Goal: Task Accomplishment & Management: Manage account settings

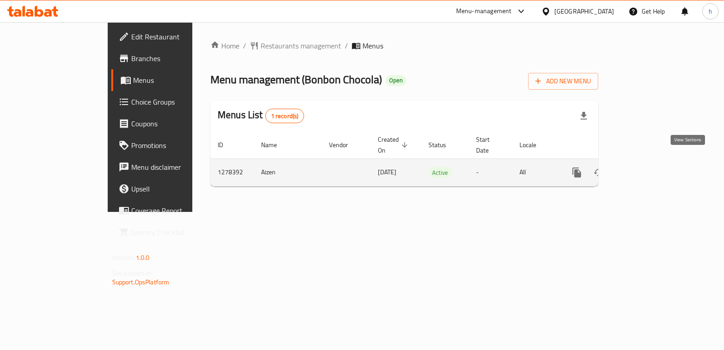
click at [648, 167] on icon "enhanced table" at bounding box center [642, 172] width 11 height 11
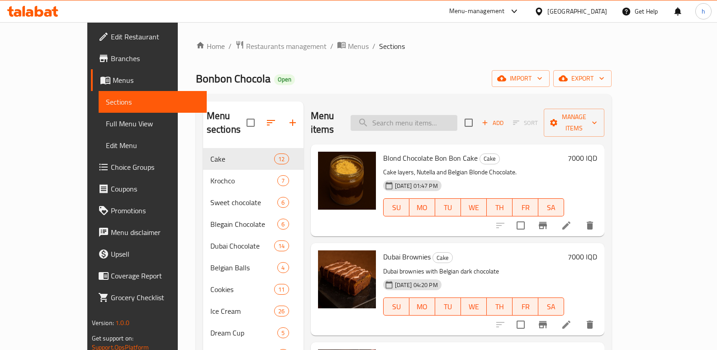
click at [425, 117] on input "search" at bounding box center [404, 123] width 107 height 16
paste input "Bonbon Ice Cream Trend Al Khalij- 6 Pieces"
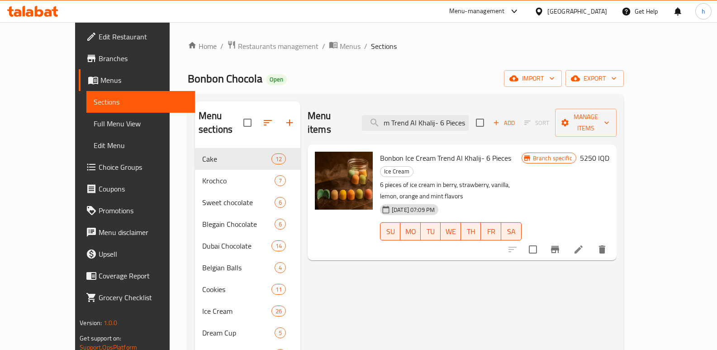
scroll to position [0, 48]
type input "Bonbon Ice Cream Trend Al Khalij- 6 Pieces"
click at [584, 244] on icon at bounding box center [578, 249] width 11 height 11
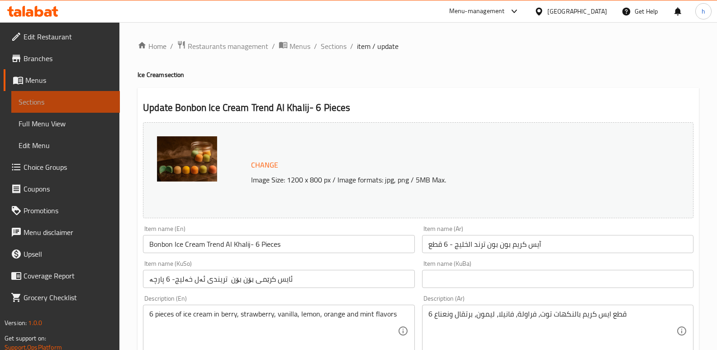
click at [92, 103] on span "Sections" at bounding box center [66, 101] width 94 height 11
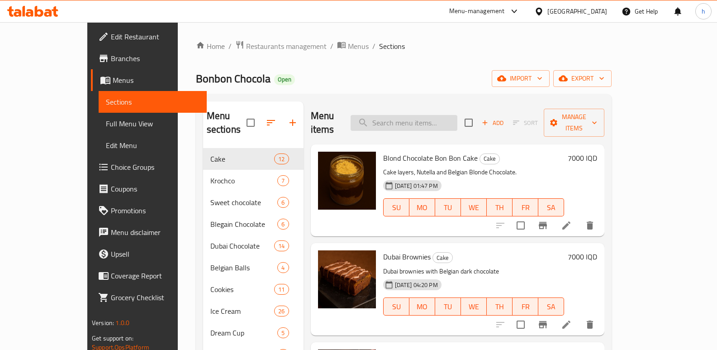
click at [435, 117] on input "search" at bounding box center [404, 123] width 107 height 16
paste input "آيس كريم مغطى بالشوكولا البلجيكي"
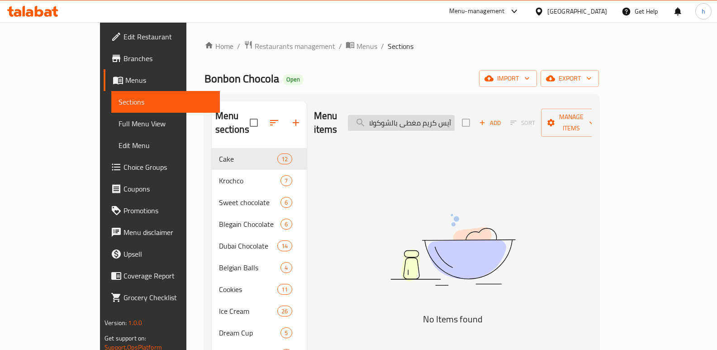
scroll to position [0, 0]
click at [424, 119] on input "آيس كريم مغطى بالشوكولا البلجيكي" at bounding box center [401, 123] width 107 height 16
drag, startPoint x: 400, startPoint y: 118, endPoint x: 497, endPoint y: 111, distance: 97.0
click at [497, 111] on div "Menu items آيس كريم مغطى بالشوكولا بلجيكي Add Sort Manage items" at bounding box center [453, 122] width 278 height 43
type input "لجيكي"
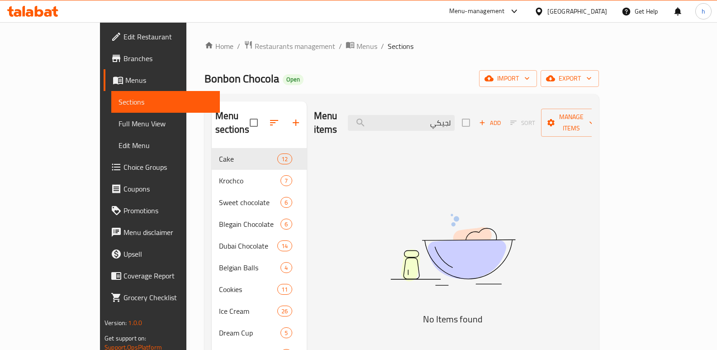
scroll to position [0, 0]
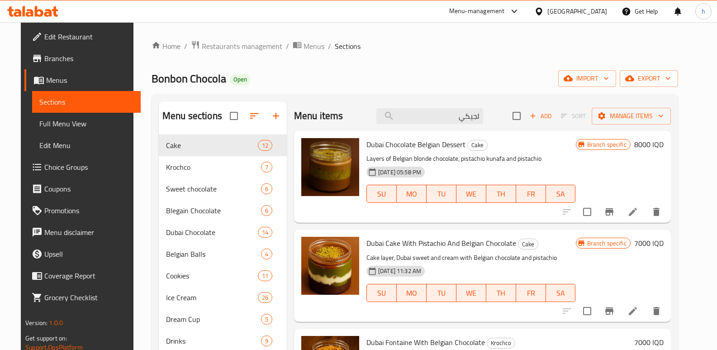
drag, startPoint x: 454, startPoint y: 119, endPoint x: 521, endPoint y: 122, distance: 67.0
click at [521, 122] on div "Menu items لجيكي Add Sort Manage items" at bounding box center [482, 115] width 377 height 29
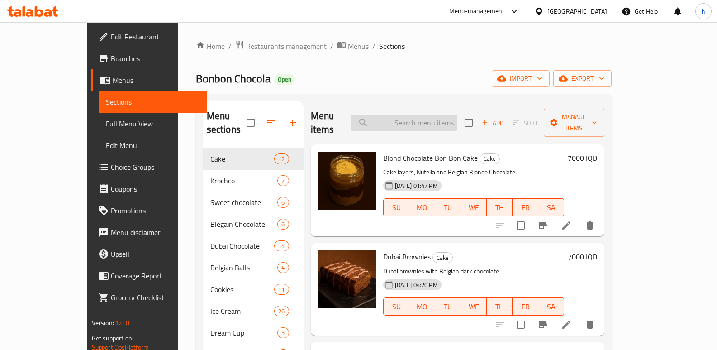
paste input "آيس كريم مغطى بالشوكولا البلجيكي"
type input "آيس كريم مغطى بالشوكولا البلجيكي"
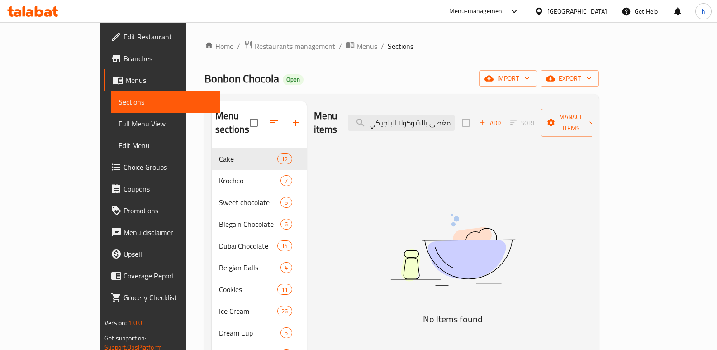
scroll to position [0, 0]
drag, startPoint x: 405, startPoint y: 115, endPoint x: 525, endPoint y: 127, distance: 120.5
click at [525, 127] on div "Menu items آيس كريم مغطى بالشوكولا البلجيكي Add Sort Manage items" at bounding box center [453, 122] width 278 height 43
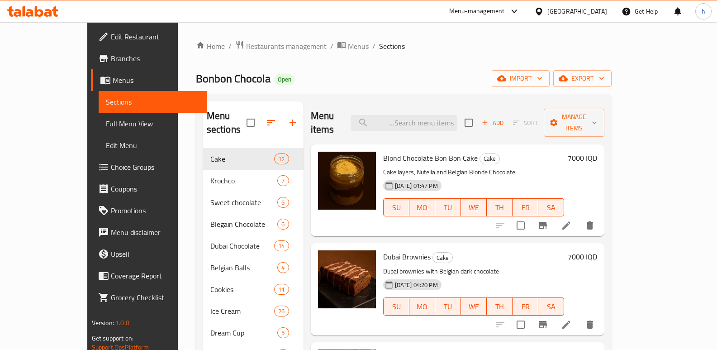
paste input "Bonbon Ice Cream Trend Al Khalij- 6 Pieces"
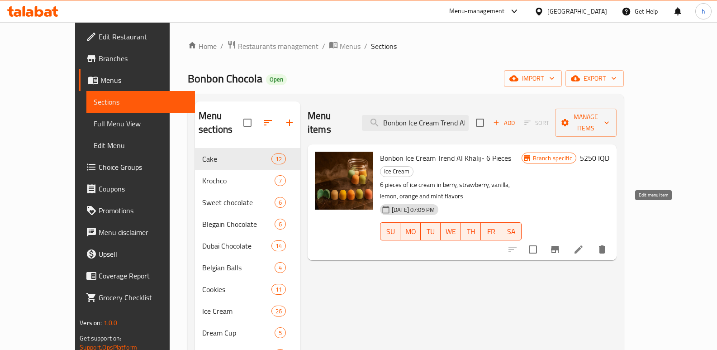
type input "Bonbon Ice Cream Trend Al Khalij- 6 Pieces"
click at [584, 244] on icon at bounding box center [578, 249] width 11 height 11
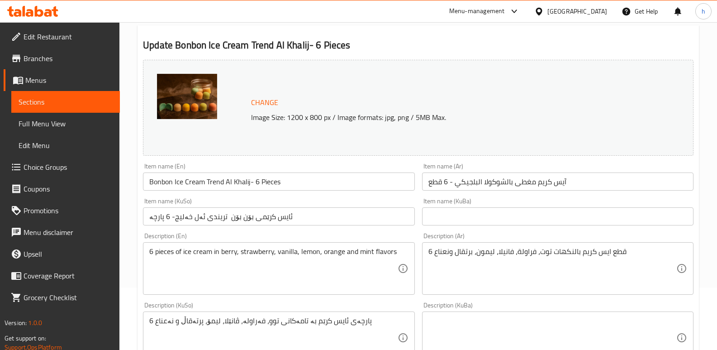
scroll to position [64, 0]
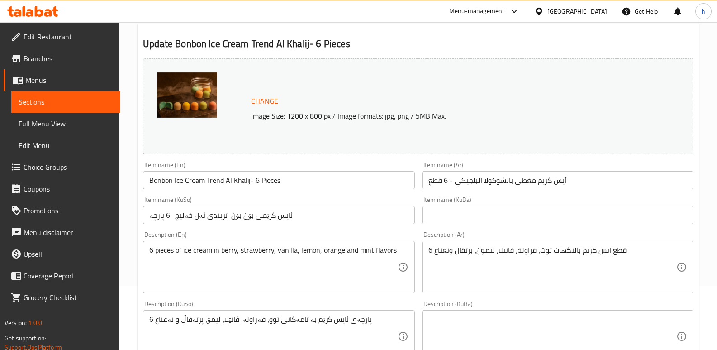
click at [585, 180] on input "آيس كريم مغطى بالشوكولا البلجيكي - 6 قطع" at bounding box center [558, 180] width 272 height 18
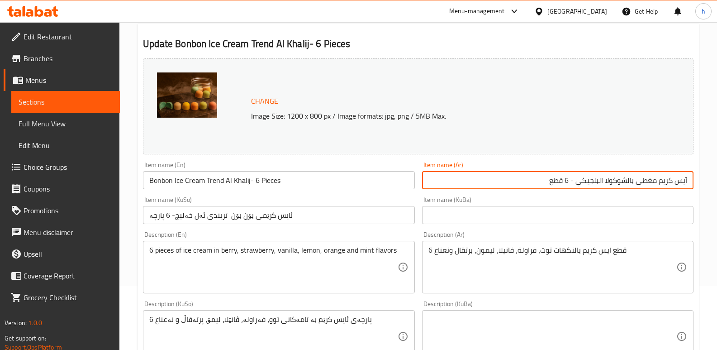
click at [600, 181] on input "آيس كريم مغطى بالشوكولا البلجيكي - 6 قطع" at bounding box center [558, 180] width 272 height 18
type input "آيس كريم مغطى بالشوكولا بلجيكي - 6 قطع"
click at [372, 221] on input "ئایس کرێمی بۆن بۆن تریندی ئەل خەلیج- 6 پارچە" at bounding box center [279, 215] width 272 height 18
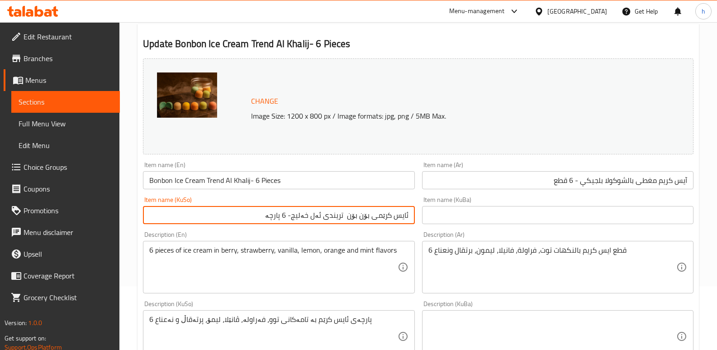
drag, startPoint x: 297, startPoint y: 216, endPoint x: 375, endPoint y: 217, distance: 78.3
click at [375, 217] on input "ئایس کرێمی بۆن بۆن تریندی ئەل خەلیج- 6 پارچە" at bounding box center [279, 215] width 272 height 18
type input "ئایس کرێم داپۆشراوە بە چوکولاتەی بەلجیکی - 6 پارچە"
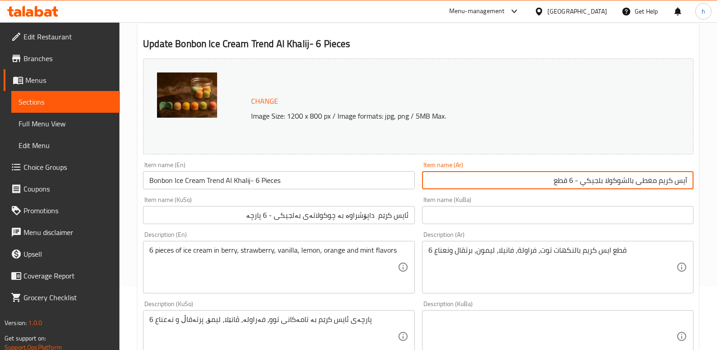
drag, startPoint x: 581, startPoint y: 182, endPoint x: 694, endPoint y: 184, distance: 112.2
click at [694, 184] on div "Item name (Ar) [PERSON_NAME] - 6 قطع Item name (Ar)" at bounding box center [558, 175] width 279 height 35
click at [249, 180] on input "Bonbon Ice Cream Trend Al Khalij- 6 Pieces" at bounding box center [279, 180] width 272 height 18
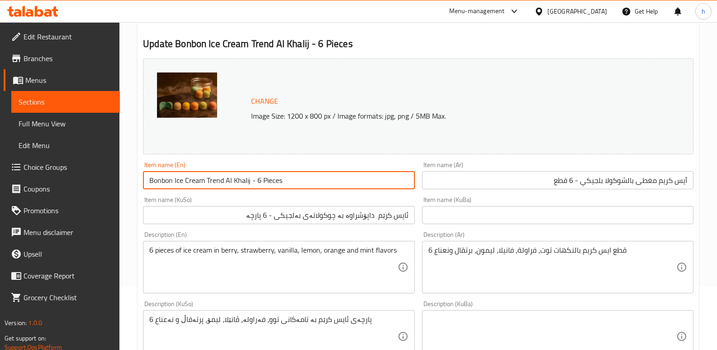
click at [248, 179] on input "Bonbon Ice Cream Trend Al Khalij - 6 Pieces" at bounding box center [279, 180] width 272 height 18
drag, startPoint x: 248, startPoint y: 181, endPoint x: 195, endPoint y: 181, distance: 52.5
click at [195, 181] on input "Bonbon Ice Cream Trend Al Khalij - 6 Pieces" at bounding box center [279, 180] width 272 height 18
click at [242, 184] on input "Bonbon Ice Cream Trend Al Khalij - 6 Pieces" at bounding box center [279, 180] width 272 height 18
click at [249, 180] on input "Bonbon Ice Cream Trend Al Khalij - 6 Pieces" at bounding box center [279, 180] width 272 height 18
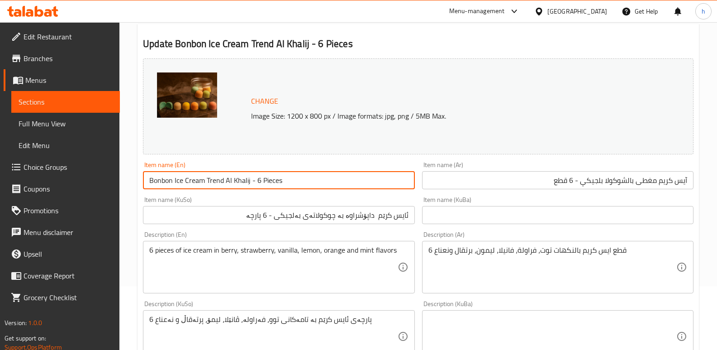
drag, startPoint x: 249, startPoint y: 180, endPoint x: 144, endPoint y: 179, distance: 105.0
click at [144, 179] on input "Bonbon Ice Cream Trend Al Khalij - 6 Pieces" at bounding box center [279, 180] width 272 height 18
paste input "Ice Cream Topped With Belgian Chocolate"
drag, startPoint x: 314, startPoint y: 178, endPoint x: 140, endPoint y: 166, distance: 174.2
click at [140, 166] on div "Item name (En) Ice Cream Topped With Belgian Chocolate - 6 Pieces Item name (En)" at bounding box center [278, 175] width 279 height 35
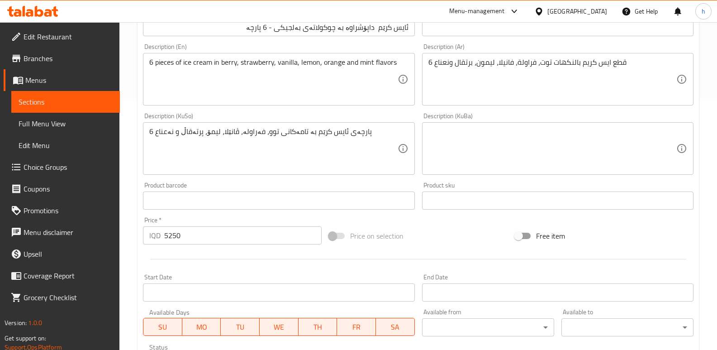
scroll to position [407, 0]
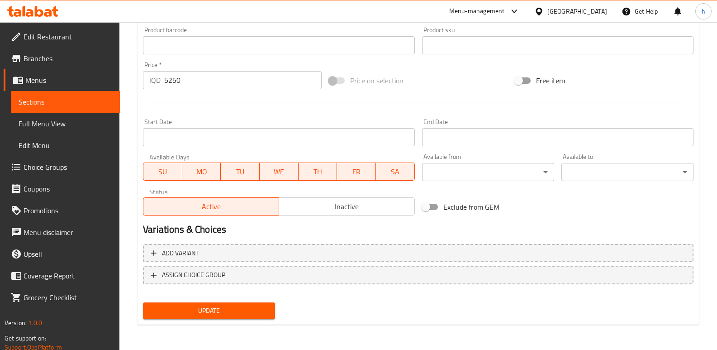
type input "Ice Cream Topped With Belgian Chocolate - 6 Pieces"
click at [248, 313] on span "Update" at bounding box center [209, 310] width 118 height 11
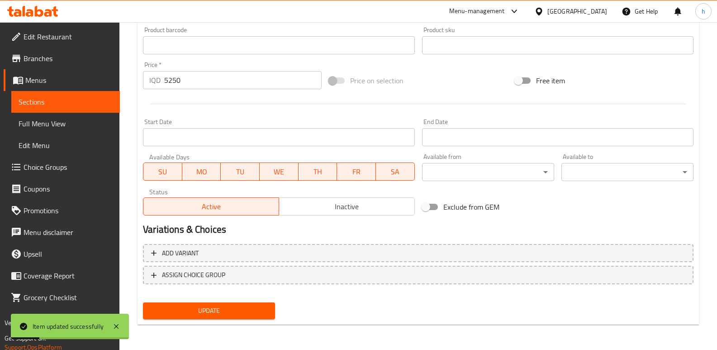
click at [74, 126] on span "Full Menu View" at bounding box center [66, 123] width 94 height 11
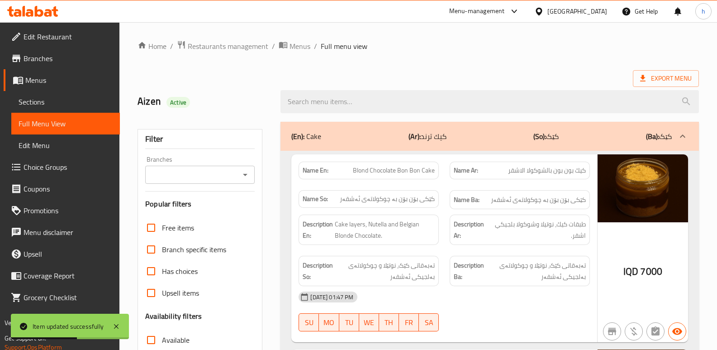
click at [192, 174] on input "Branches" at bounding box center [192, 174] width 89 height 13
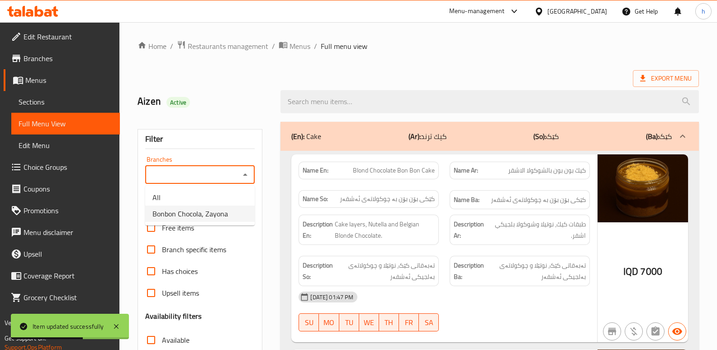
click at [203, 214] on span "Bonbon Chocola, Zayona" at bounding box center [190, 213] width 76 height 11
type input "Bonbon Chocola, Zayona"
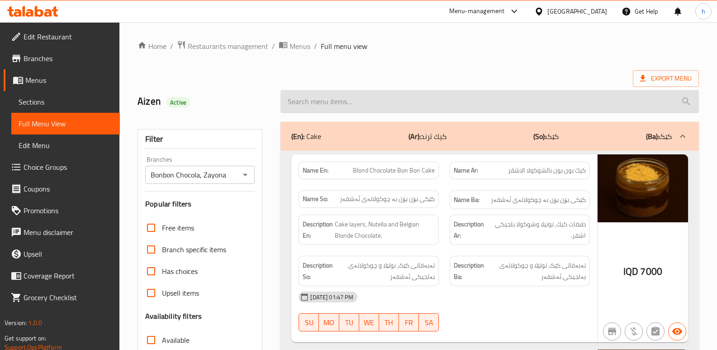
click at [397, 91] on input "search" at bounding box center [490, 101] width 419 height 23
paste input "Ice Cream Topped With Belgian Chocolate - 6 Pieces"
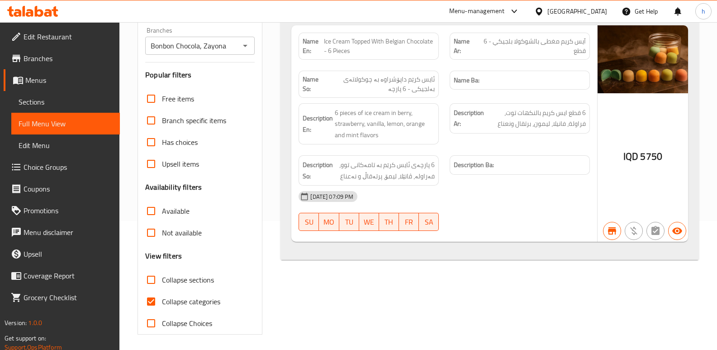
scroll to position [132, 0]
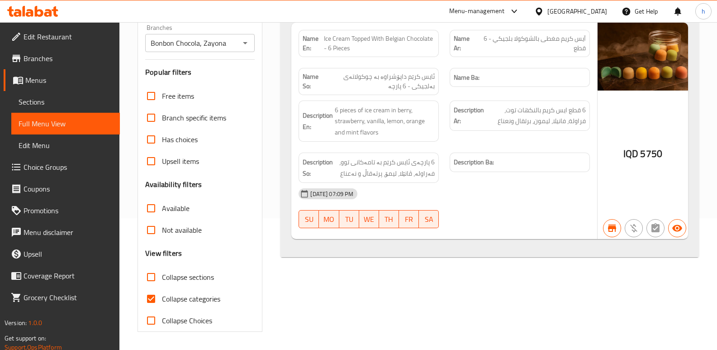
type input "Ice Cream Topped With Belgian Chocolate - 6 Pieces"
click at [40, 11] on icon at bounding box center [39, 11] width 9 height 11
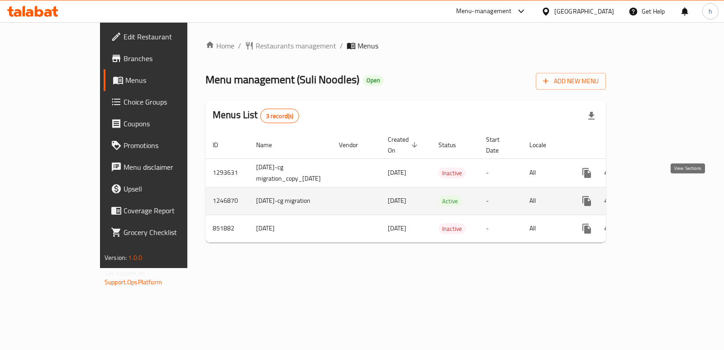
click at [657, 196] on icon "enhanced table" at bounding box center [652, 200] width 11 height 11
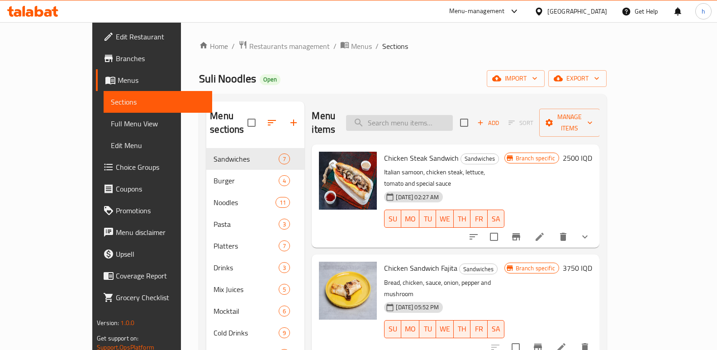
click at [445, 115] on input "search" at bounding box center [399, 123] width 107 height 16
paste input "Chicken Steak Sandwich"
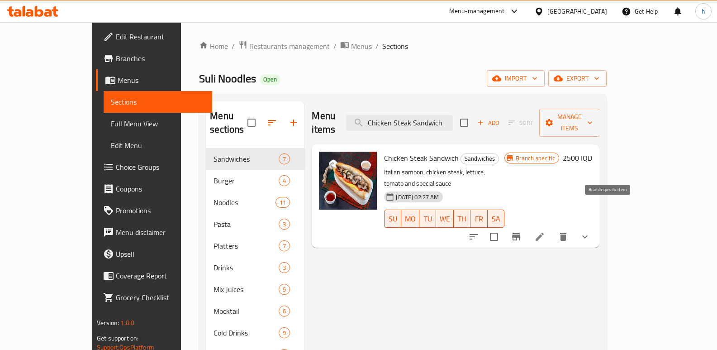
type input "Chicken Steak Sandwich"
click at [522, 231] on icon "Branch-specific-item" at bounding box center [516, 236] width 11 height 11
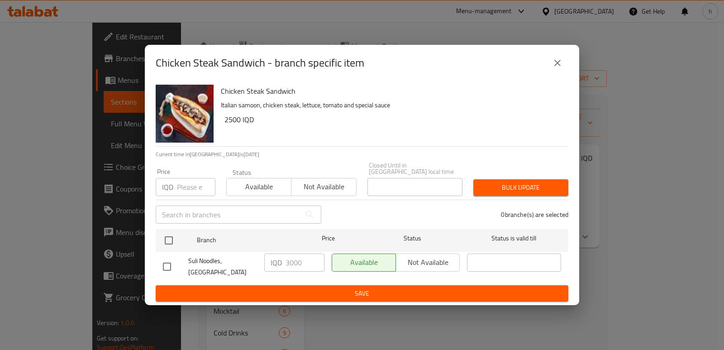
drag, startPoint x: 170, startPoint y: 242, endPoint x: 197, endPoint y: 250, distance: 28.3
click at [170, 242] on input "checkbox" at bounding box center [168, 240] width 19 height 19
checkbox input "true"
drag, startPoint x: 306, startPoint y: 264, endPoint x: 267, endPoint y: 254, distance: 40.1
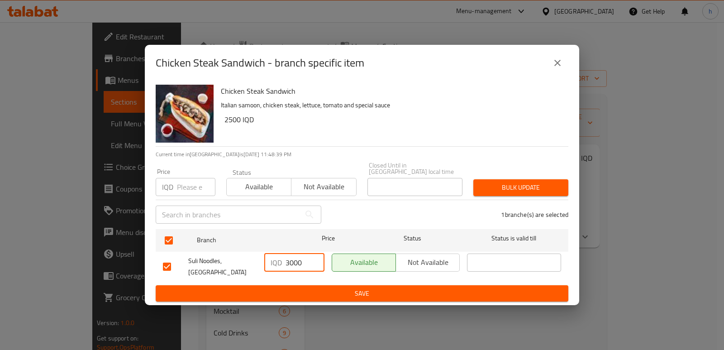
click at [267, 254] on div "IQD 3000 ​" at bounding box center [294, 262] width 60 height 18
click at [393, 291] on span "Save" at bounding box center [362, 293] width 398 height 11
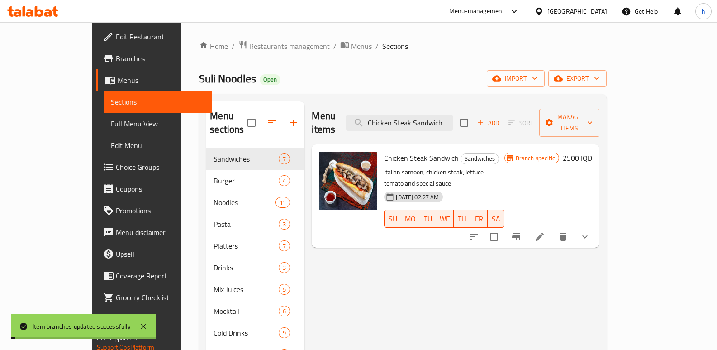
click at [592, 152] on h6 "2500 IQD" at bounding box center [577, 158] width 29 height 13
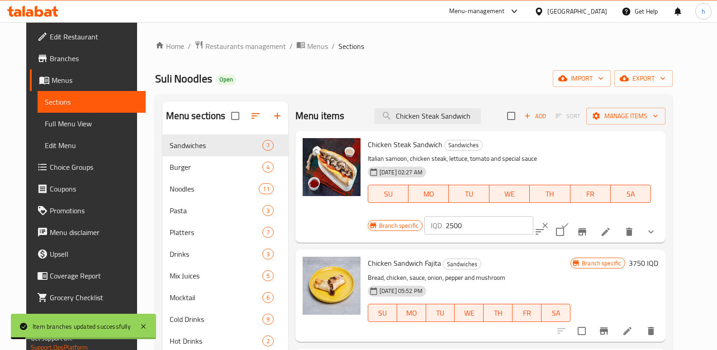
drag, startPoint x: 525, startPoint y: 147, endPoint x: 491, endPoint y: 146, distance: 34.0
click at [495, 215] on div "Branch specific IQD 2500 ​" at bounding box center [478, 225] width 220 height 20
paste input "30"
type input "3000"
click at [570, 221] on icon "ok" at bounding box center [565, 225] width 9 height 9
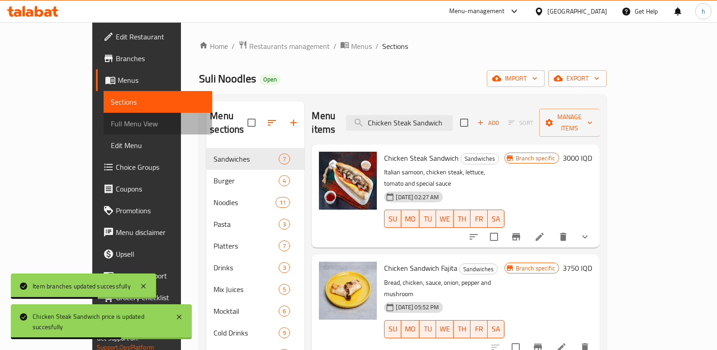
click at [111, 126] on span "Full Menu View" at bounding box center [158, 123] width 94 height 11
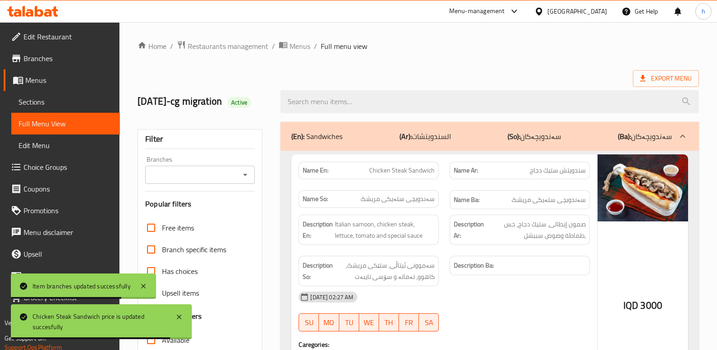
click at [222, 181] on input "Branches" at bounding box center [192, 174] width 89 height 13
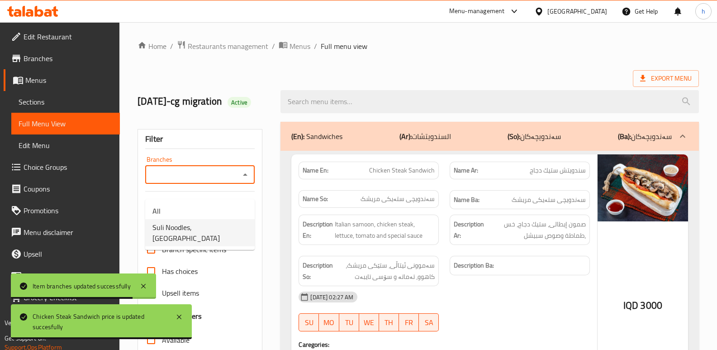
click at [222, 223] on span "Suli Noodles, Azadi Park" at bounding box center [199, 233] width 95 height 22
type input "Suli Noodles, Azadi Park"
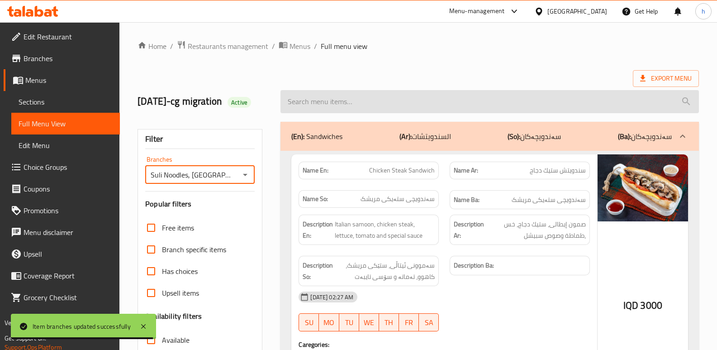
click at [384, 108] on input "search" at bounding box center [490, 101] width 419 height 23
paste input "3000"
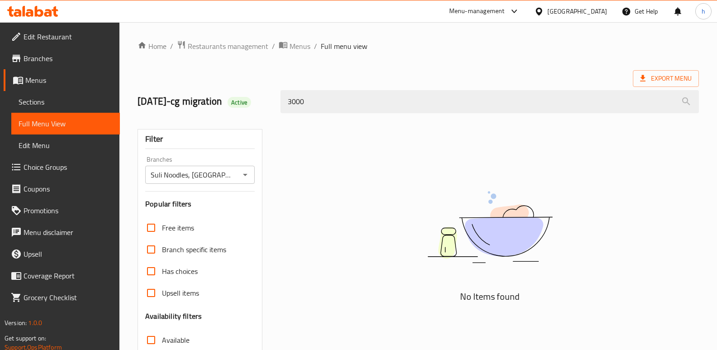
drag, startPoint x: 302, startPoint y: 112, endPoint x: 242, endPoint y: 133, distance: 64.4
click at [242, 133] on div "Home / Restaurants management / Menus / Full menu view Export Menu 07/11/2022-c…" at bounding box center [419, 251] width 562 height 423
paste input "search"
click at [351, 181] on div "No Items found" at bounding box center [490, 235] width 419 height 137
drag, startPoint x: 267, startPoint y: 106, endPoint x: 258, endPoint y: 105, distance: 9.6
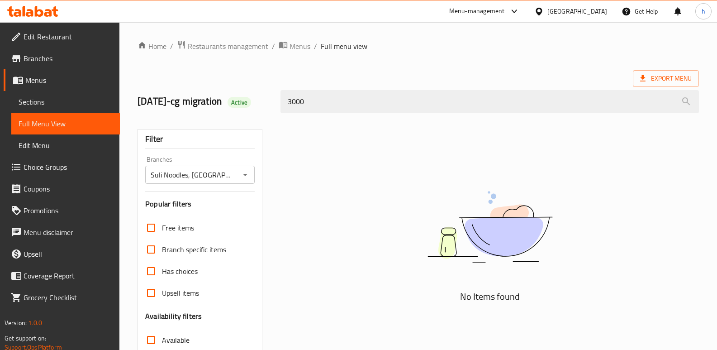
click at [258, 105] on div "07/11/2022-cg migration Active 3000" at bounding box center [418, 101] width 572 height 40
paste input "Chicken Steak Sandwich"
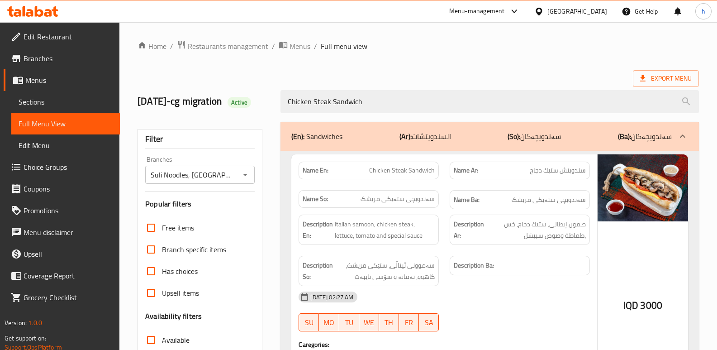
type input "Chicken Steak Sandwich"
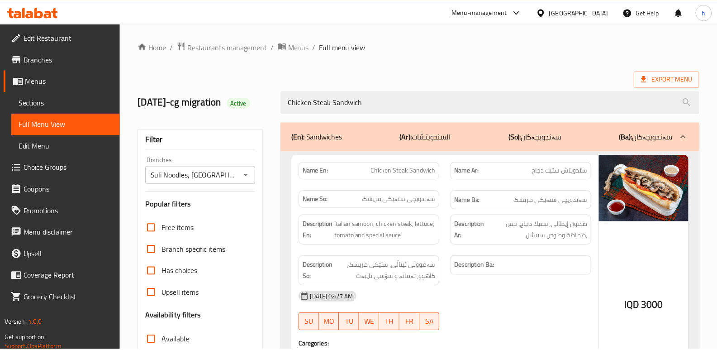
scroll to position [145, 0]
